Goal: Information Seeking & Learning: Learn about a topic

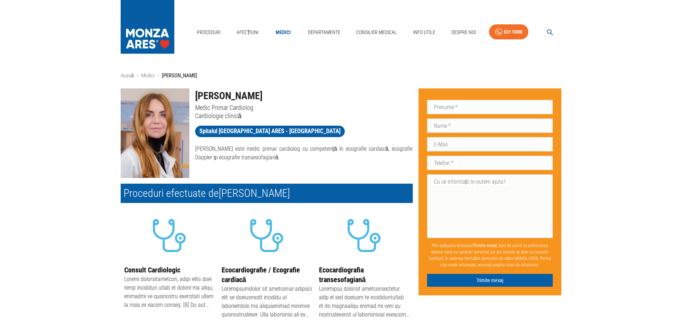
click at [83, 101] on div "Acasă › Medici › [PERSON_NAME] [PERSON_NAME] Medic Primar Cardiolog Cardiologie…" at bounding box center [341, 264] width 682 height 385
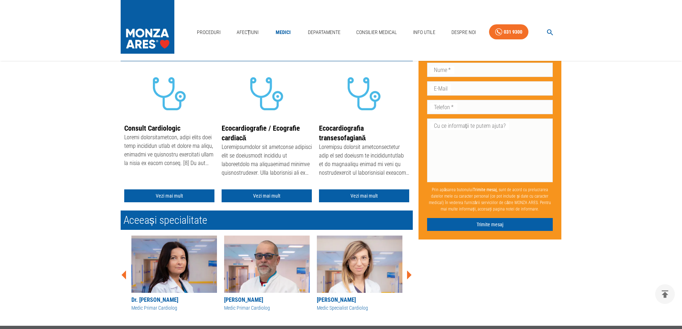
scroll to position [143, 0]
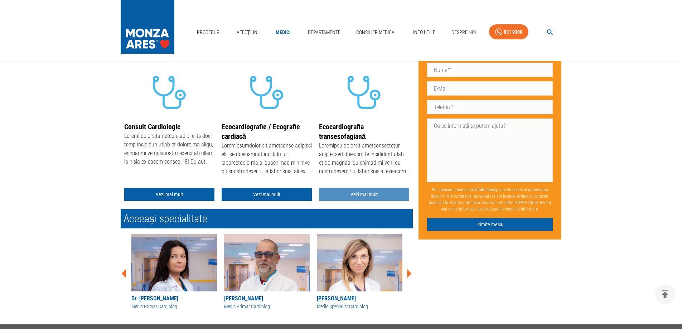
click at [359, 193] on link "Vezi mai mult" at bounding box center [364, 194] width 90 height 13
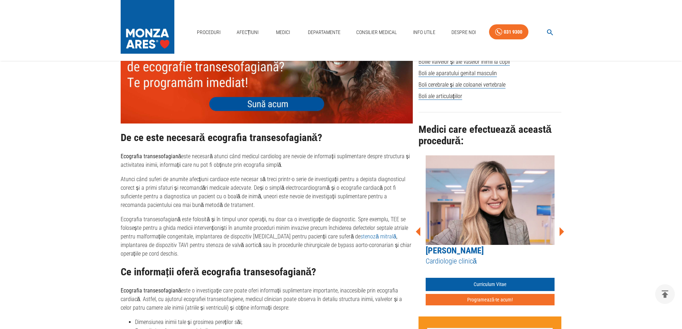
scroll to position [501, 0]
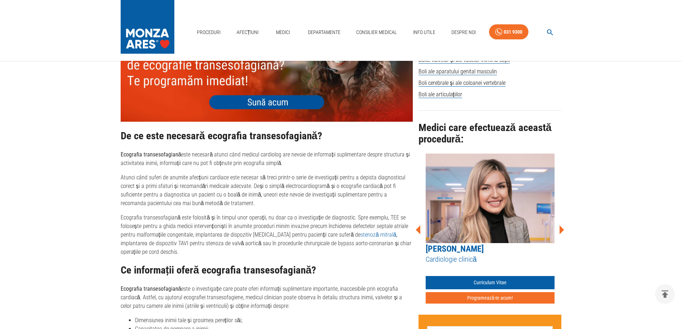
click at [188, 225] on p "Ecografia transesofagiană este folosită și în timpul unor operații, nu doar ca …" at bounding box center [267, 234] width 292 height 43
click at [157, 227] on p "Ecografia transesofagiană este folosită și în timpul unor operații, nu doar ca …" at bounding box center [267, 234] width 292 height 43
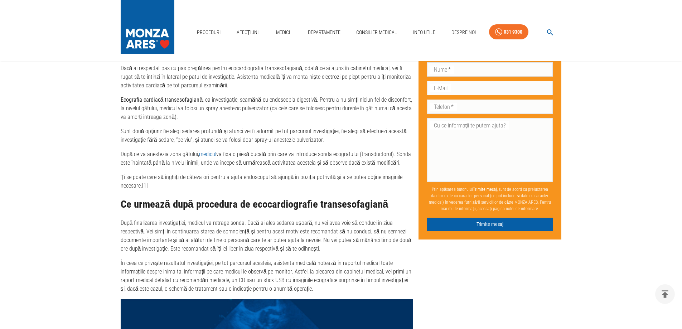
scroll to position [1218, 0]
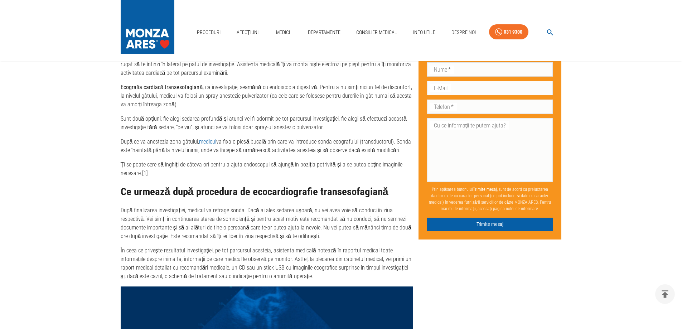
click at [180, 206] on p "După finalizarea investigației, medicul va retrage sonda. Dacă ai ales sedarea …" at bounding box center [267, 223] width 292 height 34
click at [176, 217] on p "După finalizarea investigației, medicul va retrage sonda. Dacă ai ales sedarea …" at bounding box center [267, 223] width 292 height 34
click at [170, 246] on p "În ceea ce privește rezultatul investigației, pe tot parcursul acesteia, asiste…" at bounding box center [267, 263] width 292 height 34
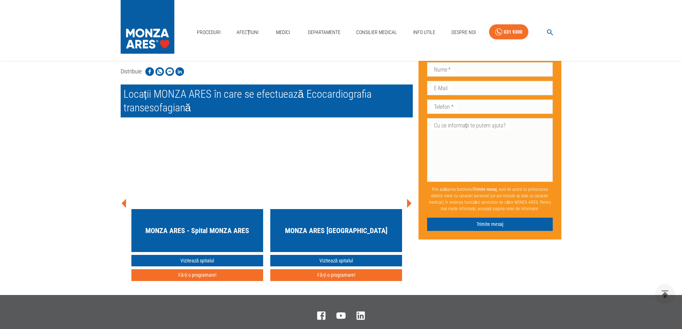
scroll to position [2077, 0]
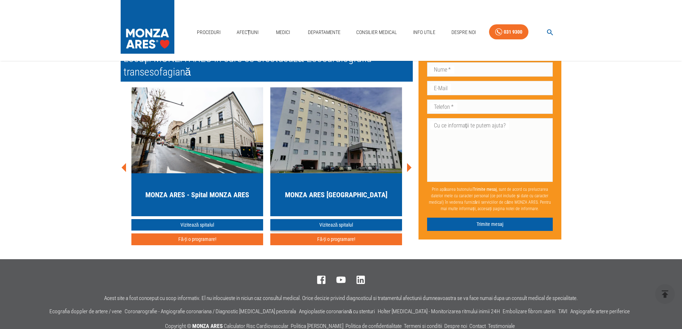
click at [336, 219] on link "Vizitează spitalul" at bounding box center [336, 225] width 132 height 12
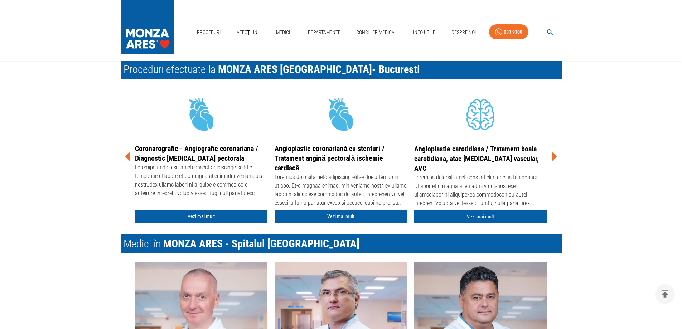
scroll to position [967, 0]
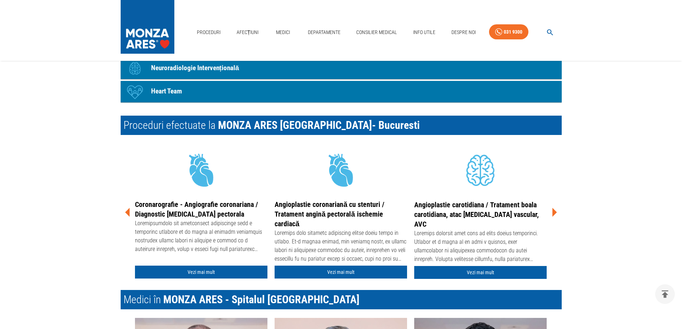
click at [556, 213] on icon at bounding box center [555, 212] width 5 height 9
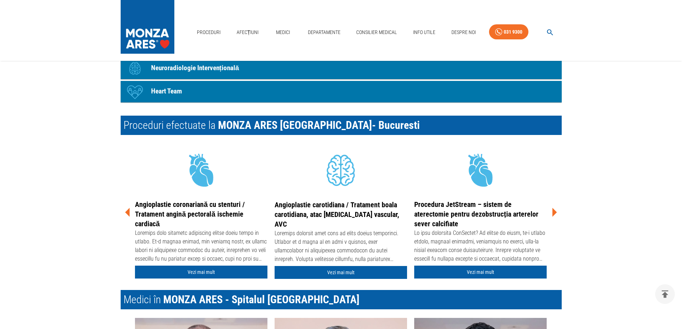
click at [556, 213] on icon at bounding box center [555, 212] width 5 height 9
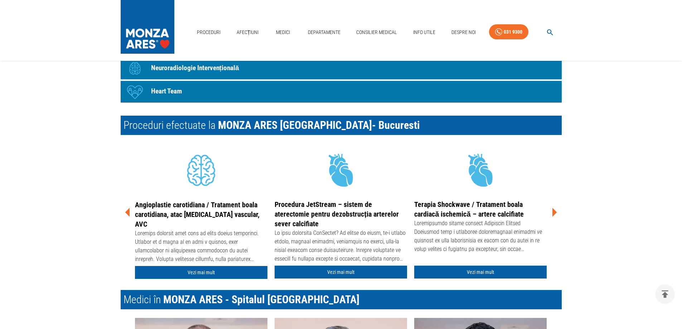
click at [556, 213] on icon at bounding box center [555, 212] width 5 height 9
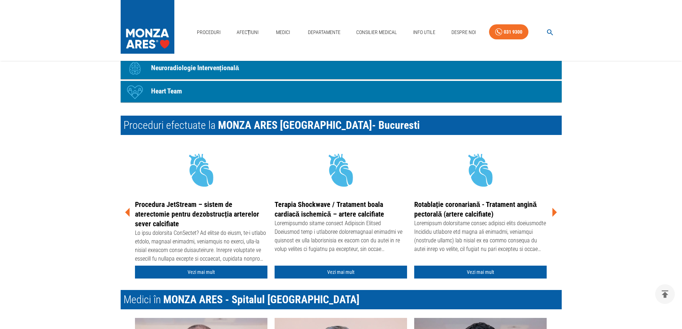
click at [556, 213] on icon at bounding box center [555, 212] width 5 height 9
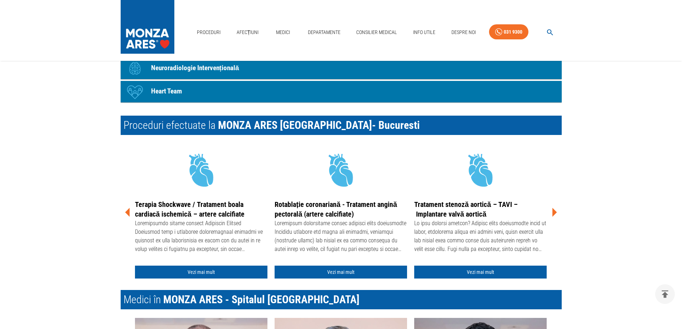
click at [556, 213] on icon at bounding box center [555, 212] width 5 height 9
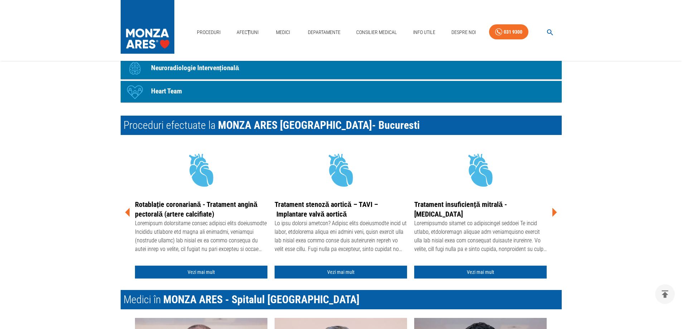
drag, startPoint x: 556, startPoint y: 213, endPoint x: 567, endPoint y: 239, distance: 27.4
click at [567, 239] on div "Acasă › Locații › [GEOGRAPHIC_DATA] ARES [GEOGRAPHIC_DATA] [GEOGRAPHIC_DATA] AR…" at bounding box center [341, 331] width 458 height 2452
click at [555, 215] on icon at bounding box center [554, 212] width 21 height 21
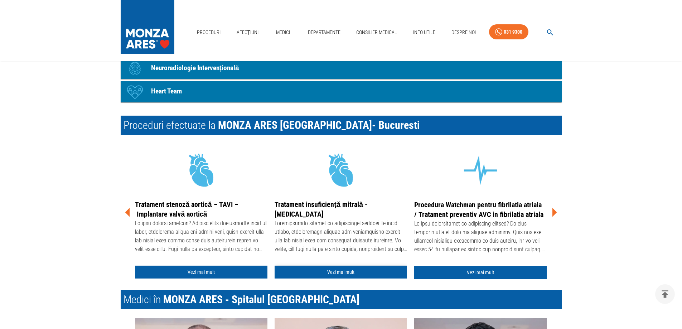
click at [349, 274] on link "Vezi mai mult" at bounding box center [341, 272] width 133 height 13
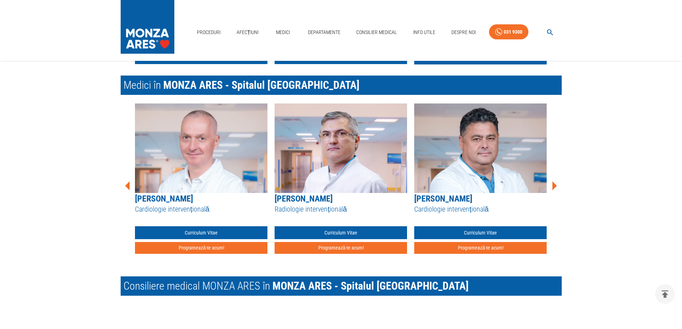
scroll to position [1003, 0]
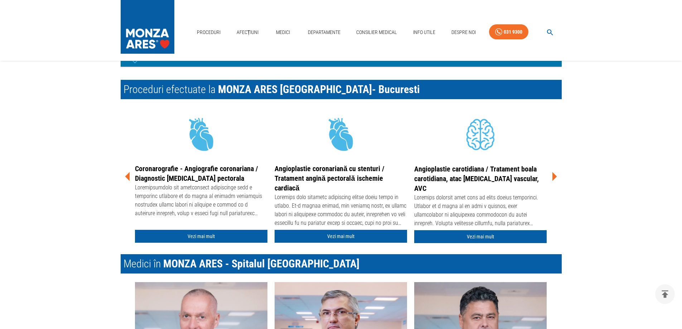
click at [556, 176] on icon at bounding box center [555, 176] width 5 height 9
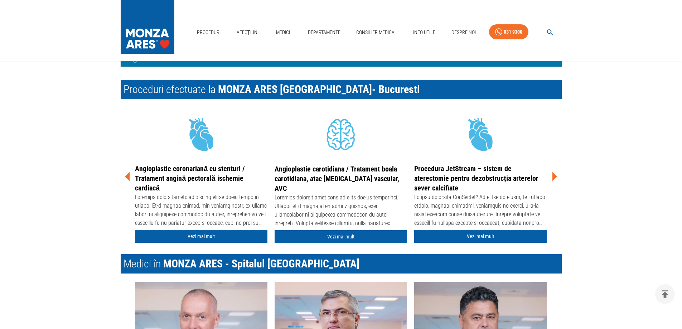
click at [556, 176] on icon at bounding box center [555, 176] width 5 height 9
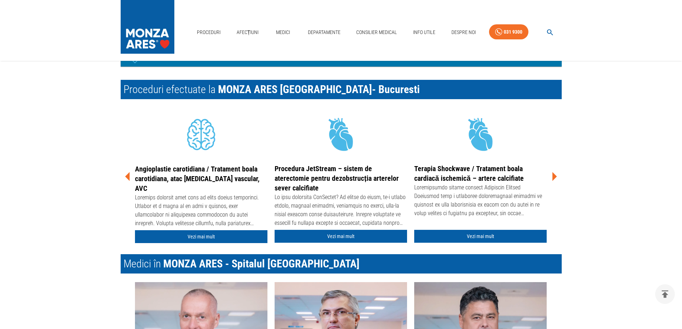
click at [556, 176] on icon at bounding box center [555, 176] width 5 height 9
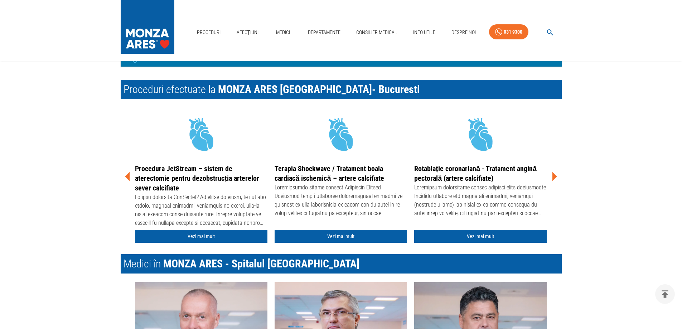
click at [556, 176] on icon at bounding box center [555, 176] width 5 height 9
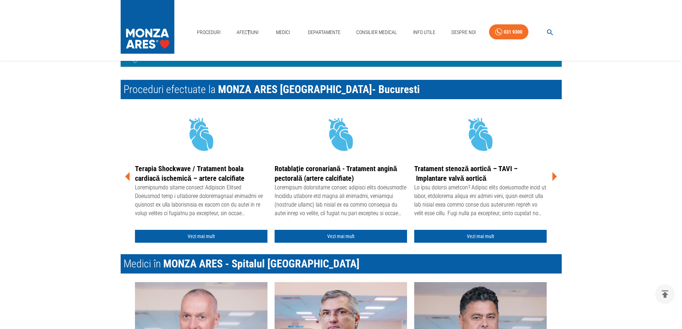
click at [556, 176] on icon at bounding box center [555, 176] width 5 height 9
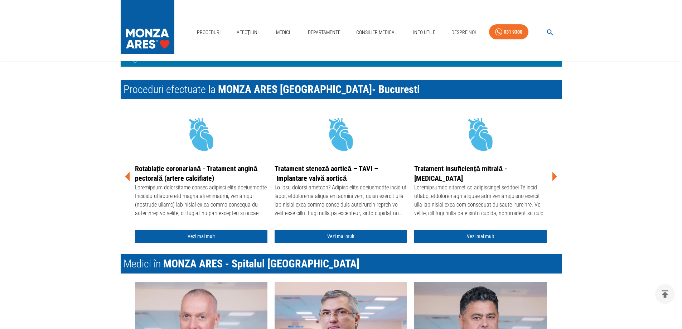
click at [556, 176] on icon at bounding box center [555, 176] width 5 height 9
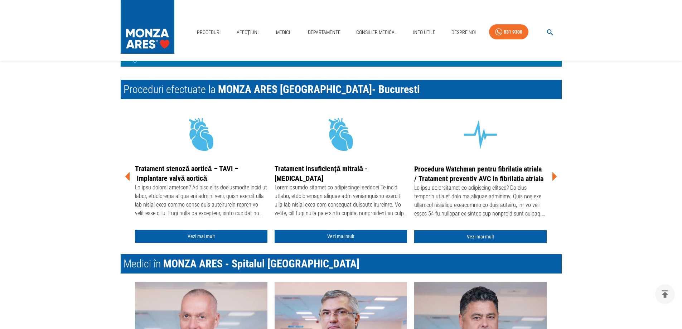
click at [556, 176] on icon at bounding box center [555, 176] width 5 height 9
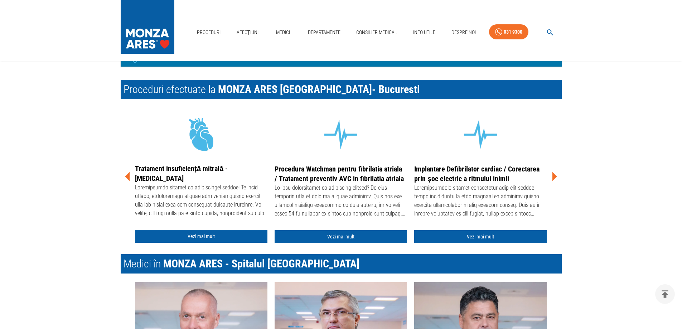
click at [556, 176] on icon at bounding box center [555, 176] width 5 height 9
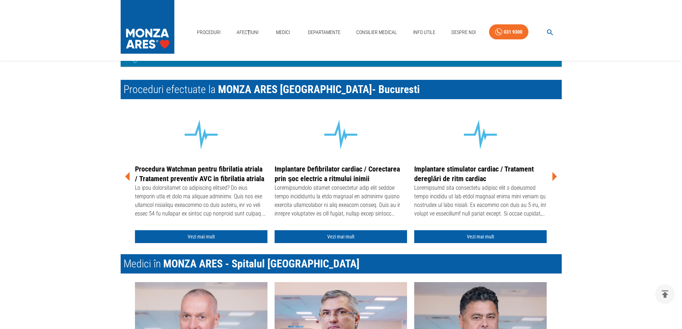
click at [556, 176] on icon at bounding box center [555, 176] width 5 height 9
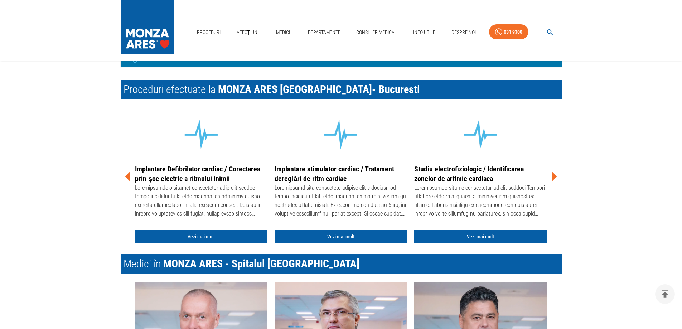
click at [556, 176] on icon at bounding box center [555, 176] width 5 height 9
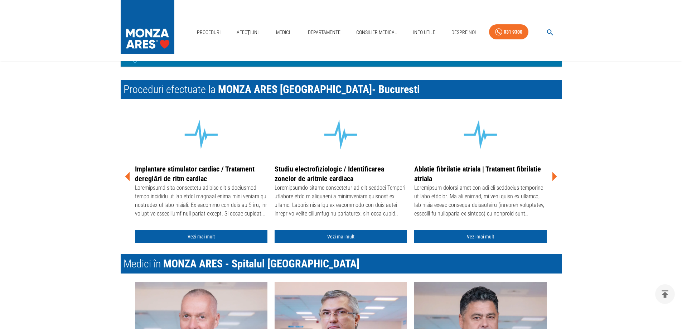
click at [556, 176] on icon at bounding box center [555, 176] width 5 height 9
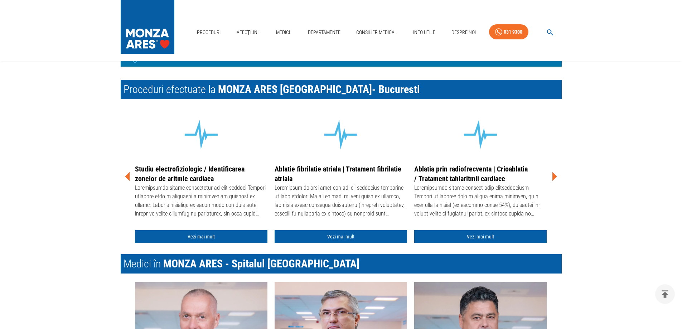
click at [556, 176] on icon at bounding box center [555, 176] width 5 height 9
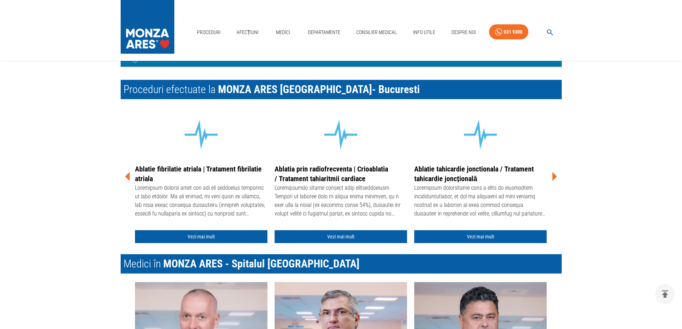
click at [556, 176] on icon at bounding box center [555, 176] width 5 height 9
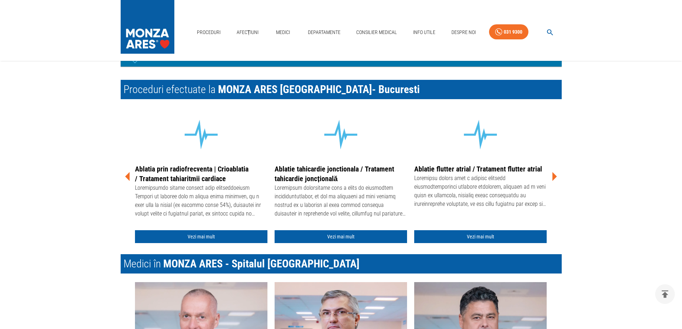
click at [556, 176] on icon at bounding box center [555, 176] width 5 height 9
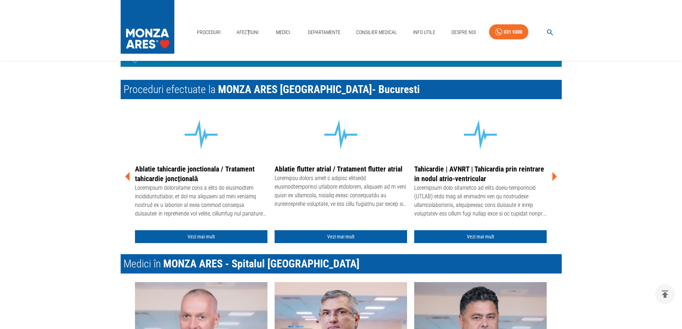
click at [556, 176] on icon at bounding box center [555, 176] width 5 height 9
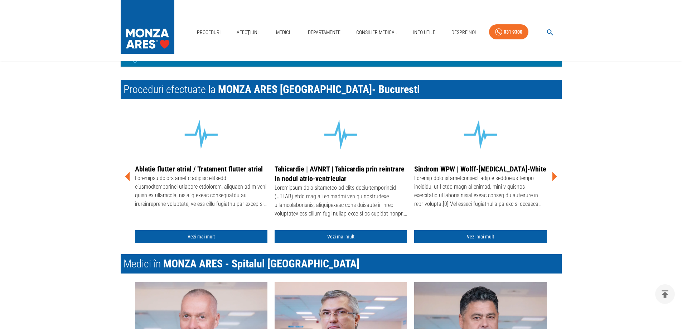
click at [556, 176] on icon at bounding box center [555, 176] width 5 height 9
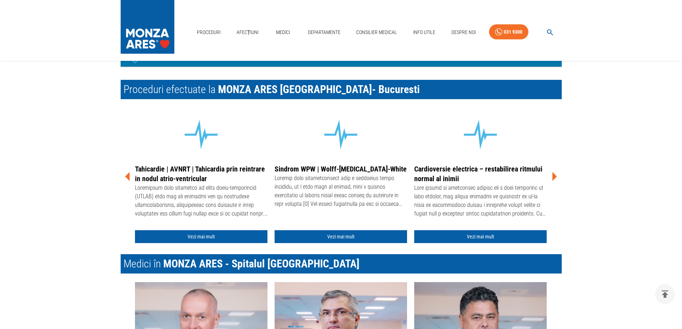
click at [556, 176] on icon at bounding box center [555, 176] width 5 height 9
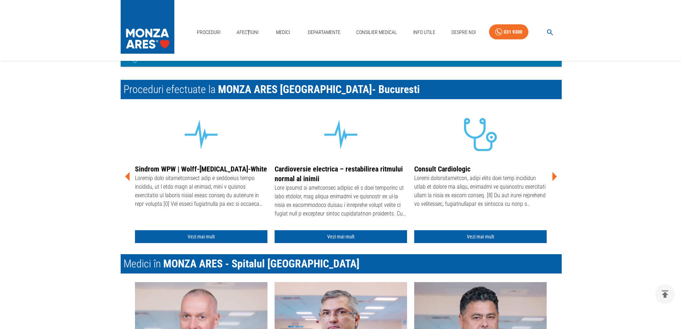
click at [556, 176] on icon at bounding box center [555, 176] width 5 height 9
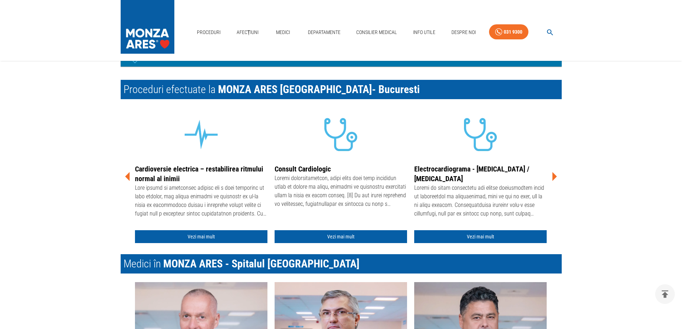
click at [556, 176] on icon at bounding box center [555, 176] width 5 height 9
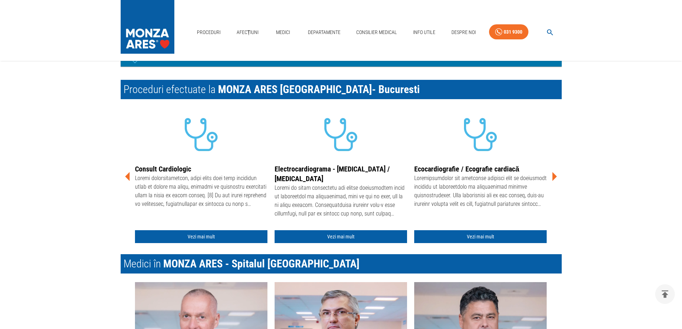
click at [556, 176] on icon at bounding box center [555, 176] width 5 height 9
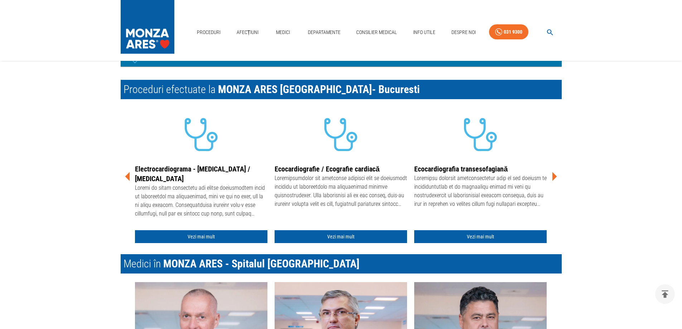
click at [556, 176] on icon at bounding box center [555, 176] width 5 height 9
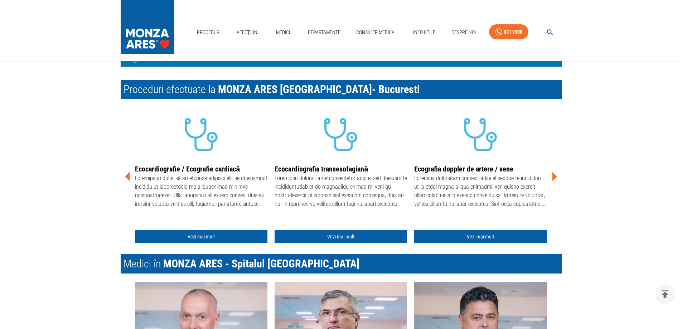
click at [556, 176] on icon at bounding box center [555, 176] width 5 height 9
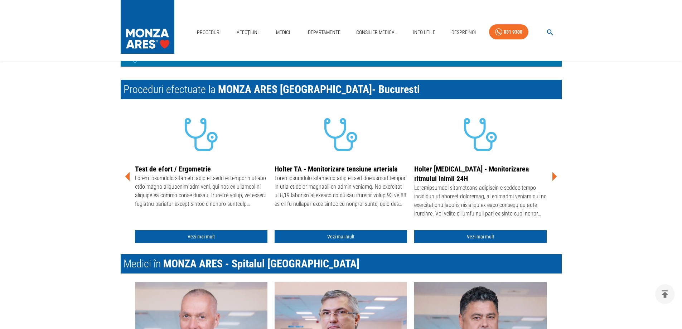
click at [556, 176] on icon at bounding box center [555, 176] width 5 height 9
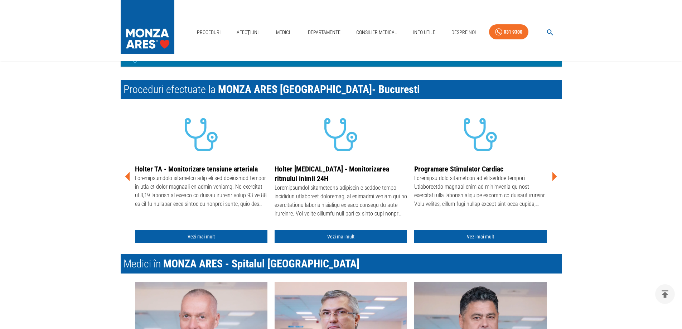
click at [556, 176] on icon at bounding box center [555, 176] width 5 height 9
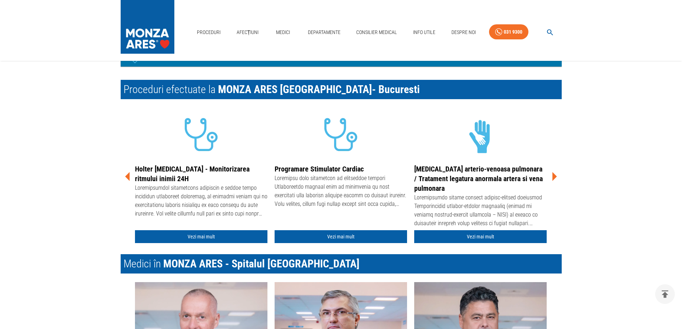
click at [556, 176] on icon at bounding box center [555, 176] width 5 height 9
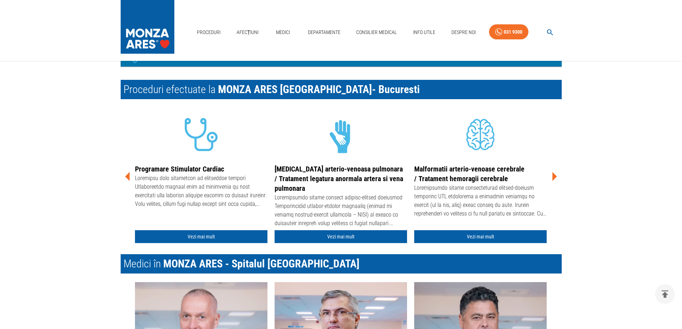
click at [556, 176] on icon at bounding box center [555, 176] width 5 height 9
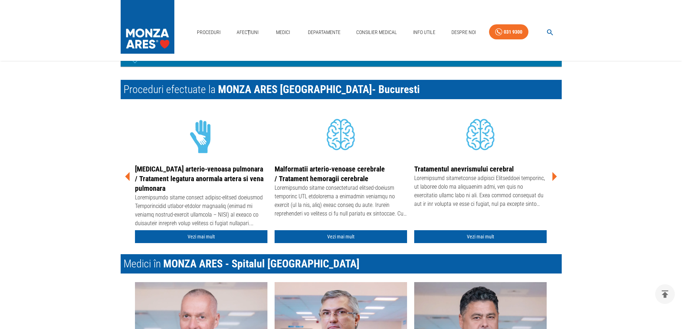
click at [556, 176] on icon at bounding box center [555, 176] width 5 height 9
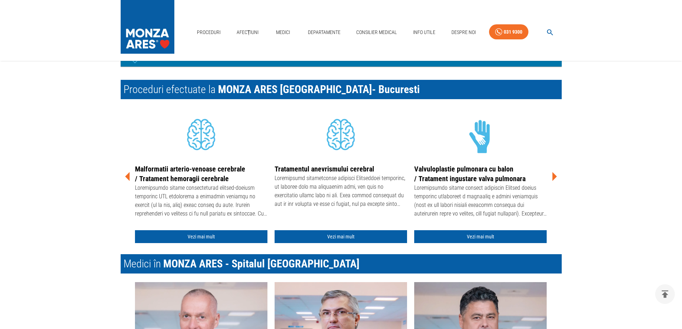
click at [556, 176] on icon at bounding box center [555, 176] width 5 height 9
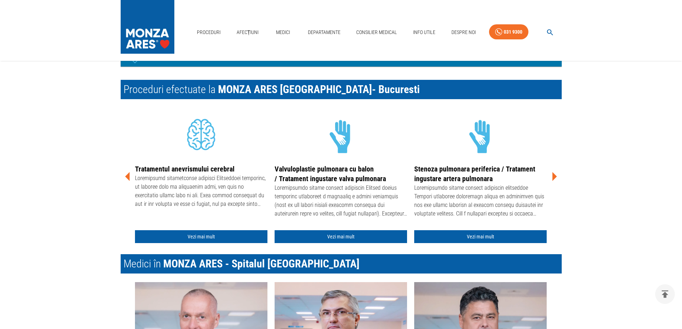
click at [556, 176] on icon at bounding box center [555, 176] width 5 height 9
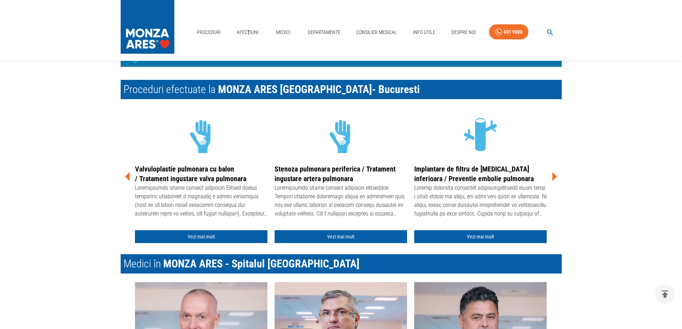
click at [556, 176] on icon at bounding box center [555, 176] width 5 height 9
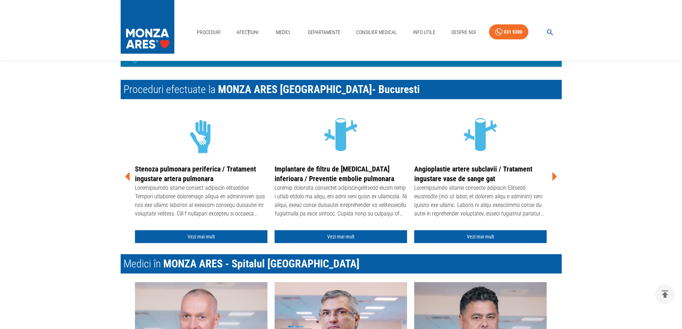
click at [556, 176] on icon at bounding box center [555, 176] width 5 height 9
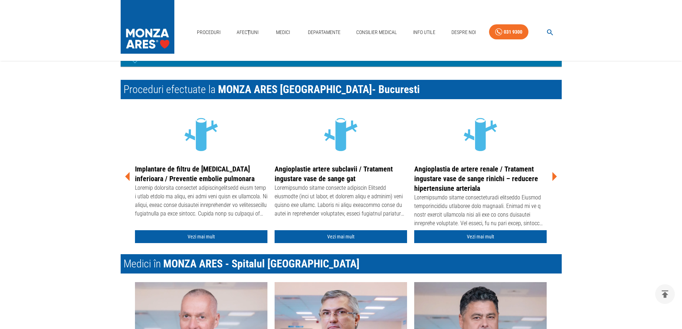
click at [556, 176] on icon at bounding box center [555, 176] width 5 height 9
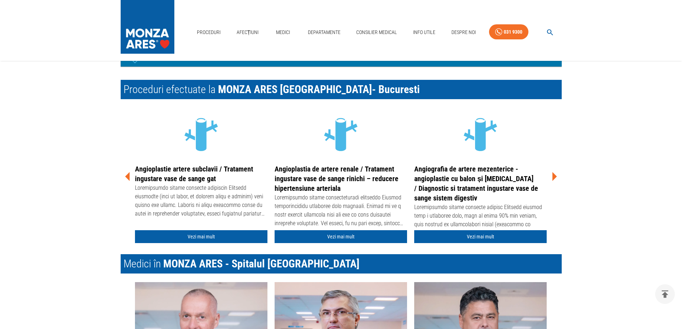
click at [556, 176] on icon at bounding box center [555, 176] width 5 height 9
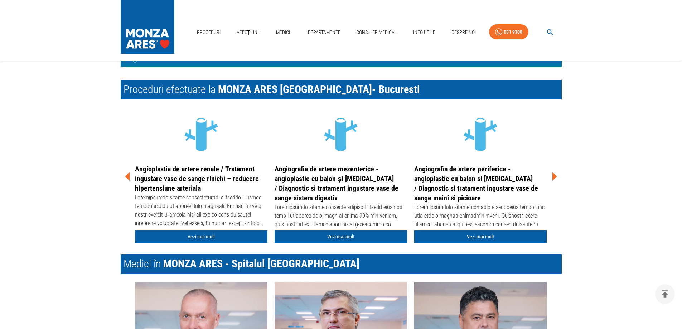
click at [546, 173] on div "Angiografia de artere periferice - angioplastie cu balon si [MEDICAL_DATA] / Di…" at bounding box center [480, 192] width 133 height 57
click at [555, 177] on icon at bounding box center [555, 176] width 5 height 9
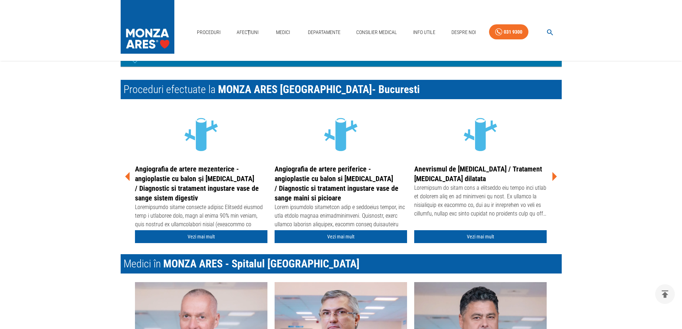
click at [555, 177] on icon at bounding box center [555, 176] width 5 height 9
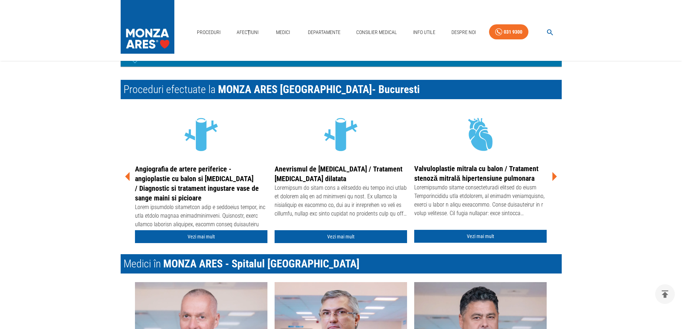
click at [555, 177] on icon at bounding box center [555, 176] width 5 height 9
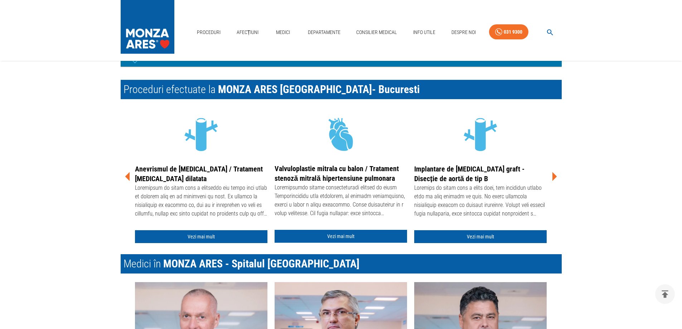
click at [556, 179] on icon at bounding box center [554, 176] width 21 height 21
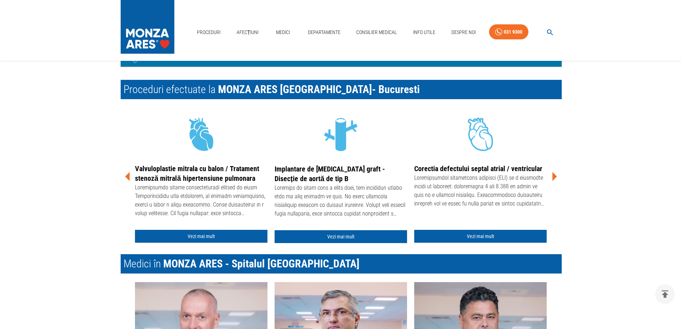
click at [556, 179] on icon at bounding box center [554, 176] width 21 height 21
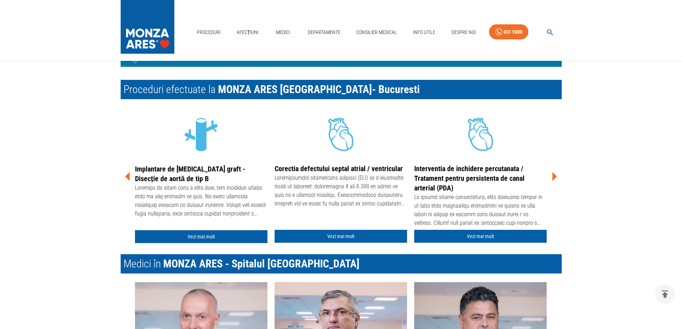
click at [556, 179] on icon at bounding box center [554, 176] width 21 height 21
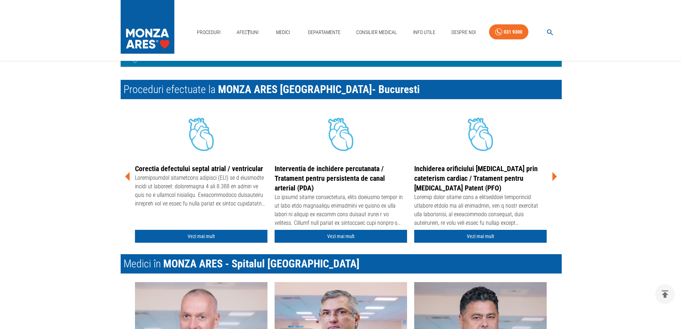
click at [556, 179] on icon at bounding box center [554, 176] width 21 height 21
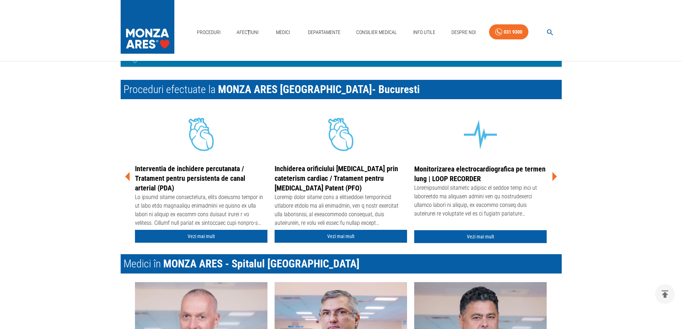
click at [556, 179] on icon at bounding box center [554, 176] width 21 height 21
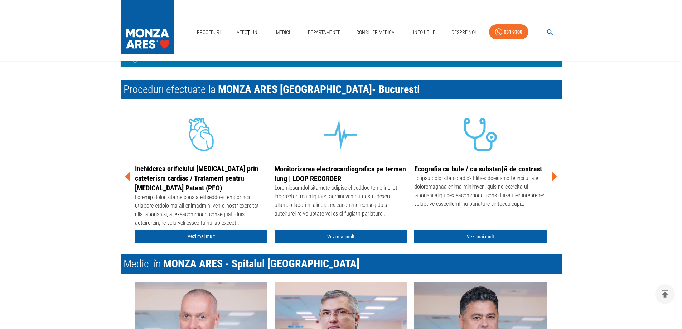
click at [556, 179] on icon at bounding box center [554, 176] width 21 height 21
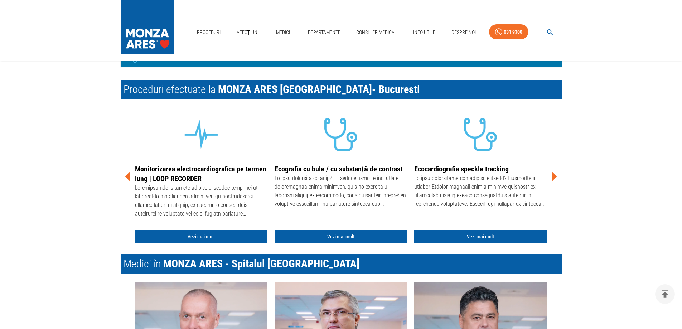
click at [556, 179] on icon at bounding box center [554, 176] width 21 height 21
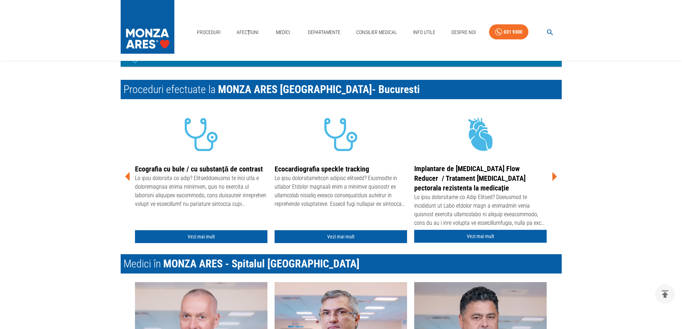
click at [556, 179] on icon at bounding box center [554, 176] width 21 height 21
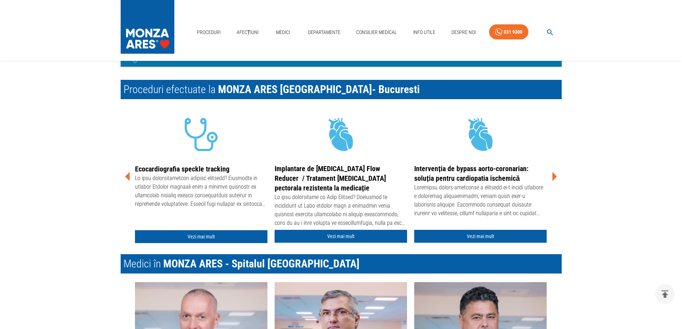
click at [556, 179] on icon at bounding box center [554, 176] width 21 height 21
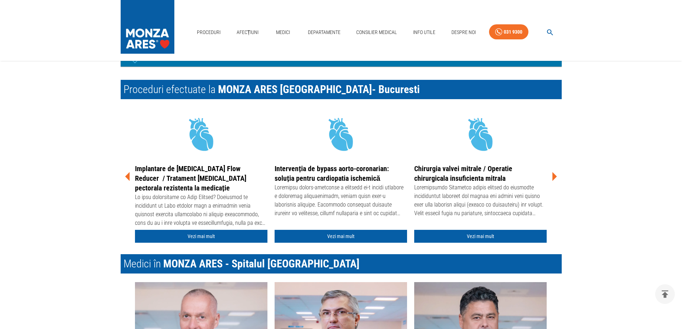
click at [556, 178] on icon at bounding box center [554, 176] width 21 height 21
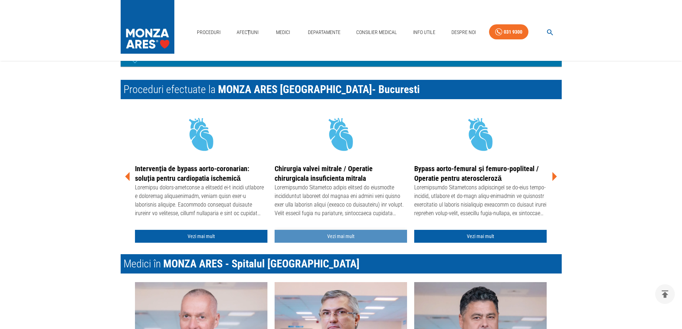
click at [343, 235] on link "Vezi mai mult" at bounding box center [341, 236] width 133 height 13
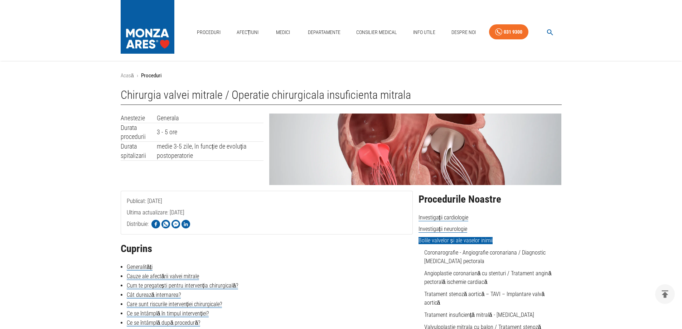
scroll to position [251, 0]
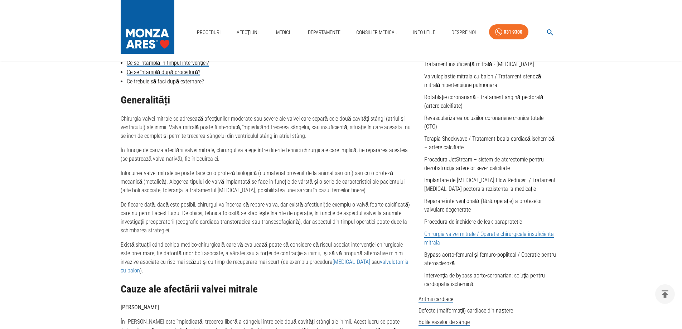
click at [208, 219] on p "De fiecare dată, dacă este posibil, chirurgul va încerca să repare valva, dar e…" at bounding box center [267, 218] width 292 height 34
click at [191, 252] on p "Există situații când echipa medico-chirurgicală care vă evaluează poate să cons…" at bounding box center [267, 258] width 292 height 34
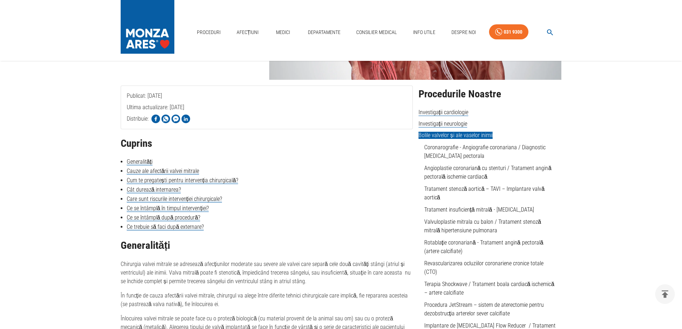
scroll to position [107, 0]
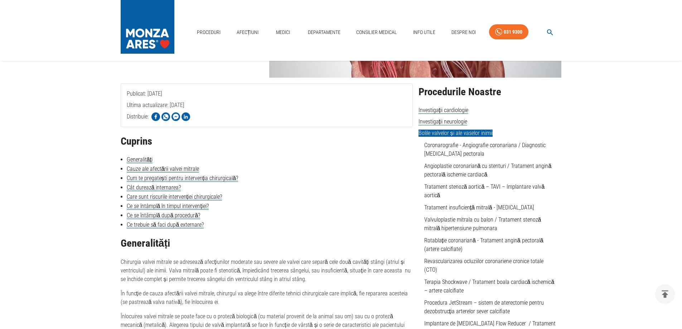
drag, startPoint x: 168, startPoint y: 225, endPoint x: 112, endPoint y: 276, distance: 75.8
click at [168, 225] on link "Ce trebuie să faci după externare?" at bounding box center [165, 224] width 77 height 7
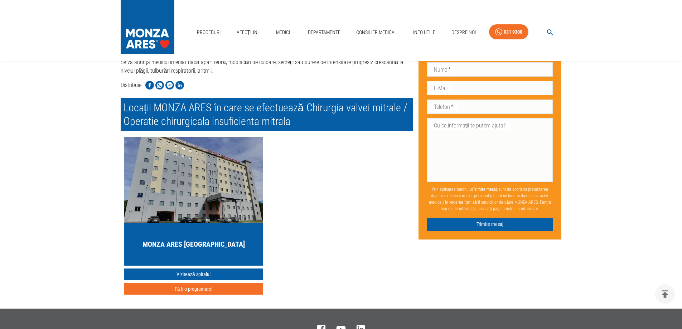
scroll to position [1383, 0]
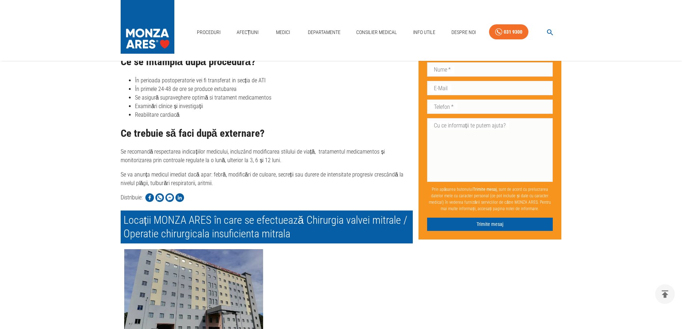
click at [234, 170] on p "Se va anunța medicul imediat dacă apar: febră, modificări de culoare, secreții …" at bounding box center [267, 178] width 292 height 17
click at [184, 174] on p "Se va anunța medicul imediat dacă apar: febră, modificări de culoare, secreții …" at bounding box center [267, 178] width 292 height 17
click at [203, 111] on li "Reabilitare cardiacă" at bounding box center [274, 115] width 278 height 9
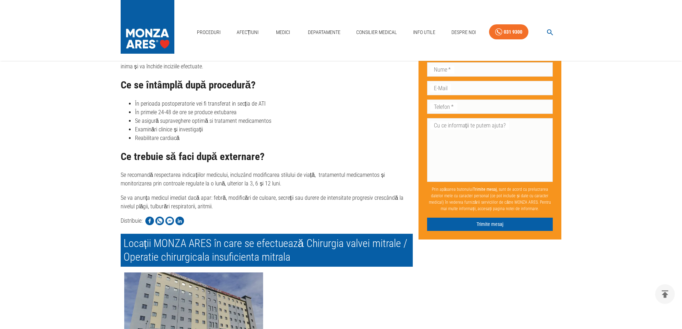
scroll to position [1347, 0]
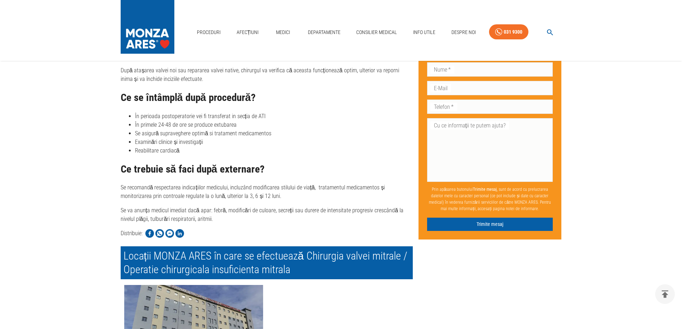
click at [226, 112] on li "În perioada postoperatorie vei fi transferat in secția de ATI" at bounding box center [274, 116] width 278 height 9
click at [159, 121] on li "În primele 24-48 de ore se produce extubarea" at bounding box center [274, 125] width 278 height 9
click at [155, 129] on li "Se asigură supraveghere optimă si tratament medicamentos" at bounding box center [274, 133] width 278 height 9
click at [162, 138] on li "Examinări clinice și investigații" at bounding box center [274, 142] width 278 height 9
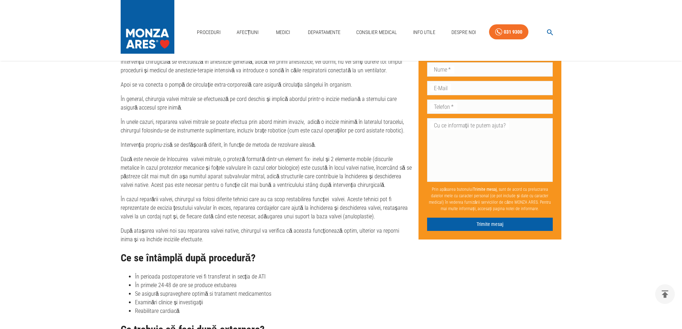
scroll to position [1203, 0]
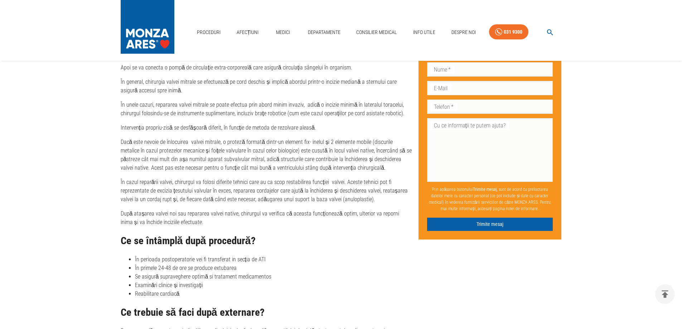
click at [174, 161] on p "Dacă este nevoie de înlocuirea valvei mitrale, o proteză formată dintr-un eleme…" at bounding box center [267, 155] width 292 height 34
click at [164, 178] on p "În cazul reparării valvei, chirurgul va folosi diferite tehnici care au ca scop…" at bounding box center [267, 191] width 292 height 26
click at [184, 183] on p "În cazul reparării valvei, chirurgul va folosi diferite tehnici care au ca scop…" at bounding box center [267, 191] width 292 height 26
click at [173, 189] on p "În cazul reparării valvei, chirurgul va folosi diferite tehnici care au ca scop…" at bounding box center [267, 191] width 292 height 26
click at [162, 211] on p "După atașarea valvei noi sau repararea valvei native, chirurgul va verifica că …" at bounding box center [267, 218] width 292 height 17
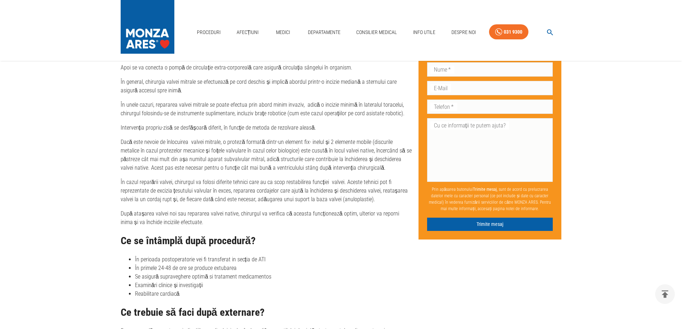
scroll to position [1239, 0]
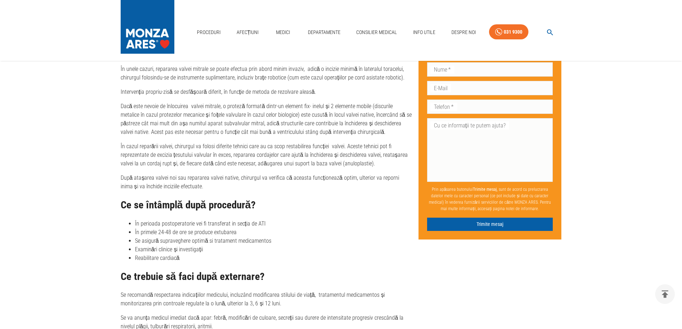
click at [205, 220] on li "În perioada postoperatorie vei fi transferat in secția de ATI" at bounding box center [274, 224] width 278 height 9
click at [203, 228] on li "În primele 24-48 de ore se produce extubarea" at bounding box center [274, 232] width 278 height 9
click at [201, 237] on li "Se asigură supraveghere optimă si tratament medicamentos" at bounding box center [274, 241] width 278 height 9
click at [194, 245] on li "Examinări clinice și investigații" at bounding box center [274, 249] width 278 height 9
click at [191, 254] on li "Reabilitare cardiacă" at bounding box center [274, 258] width 278 height 9
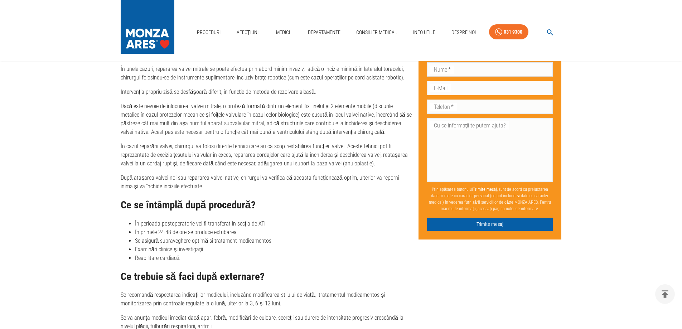
click at [191, 254] on li "Reabilitare cardiacă" at bounding box center [274, 258] width 278 height 9
click at [165, 254] on li "Reabilitare cardiacă" at bounding box center [274, 258] width 278 height 9
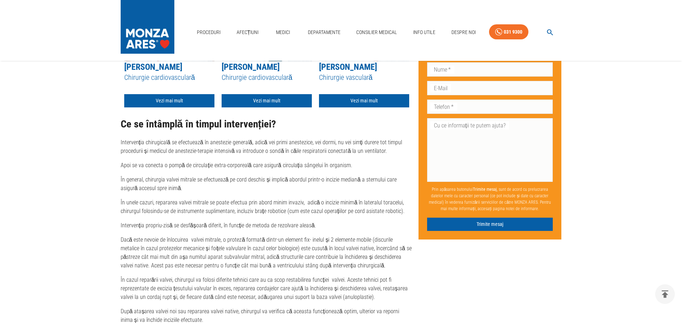
scroll to position [1096, 0]
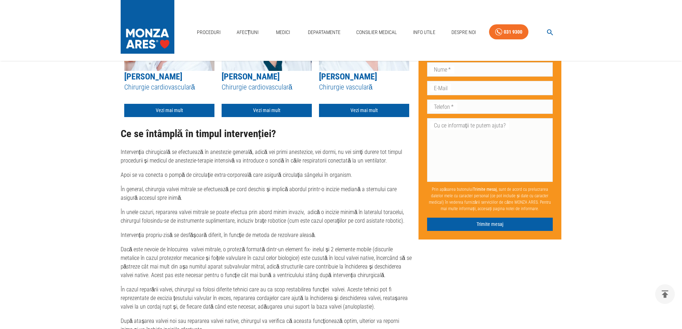
click at [186, 171] on p "Apoi se va conecta o pompă de circulație extra-corporeală care asigură circulaț…" at bounding box center [267, 175] width 292 height 9
click at [179, 185] on p "În general, chirurgia valvei mitrale se efectuează pe cord deschis și implică a…" at bounding box center [267, 193] width 292 height 17
click at [216, 251] on p "Dacă este nevoie de înlocuirea valvei mitrale, o proteză formată dintr-un eleme…" at bounding box center [267, 262] width 292 height 34
